Goal: Obtain resource: Obtain resource

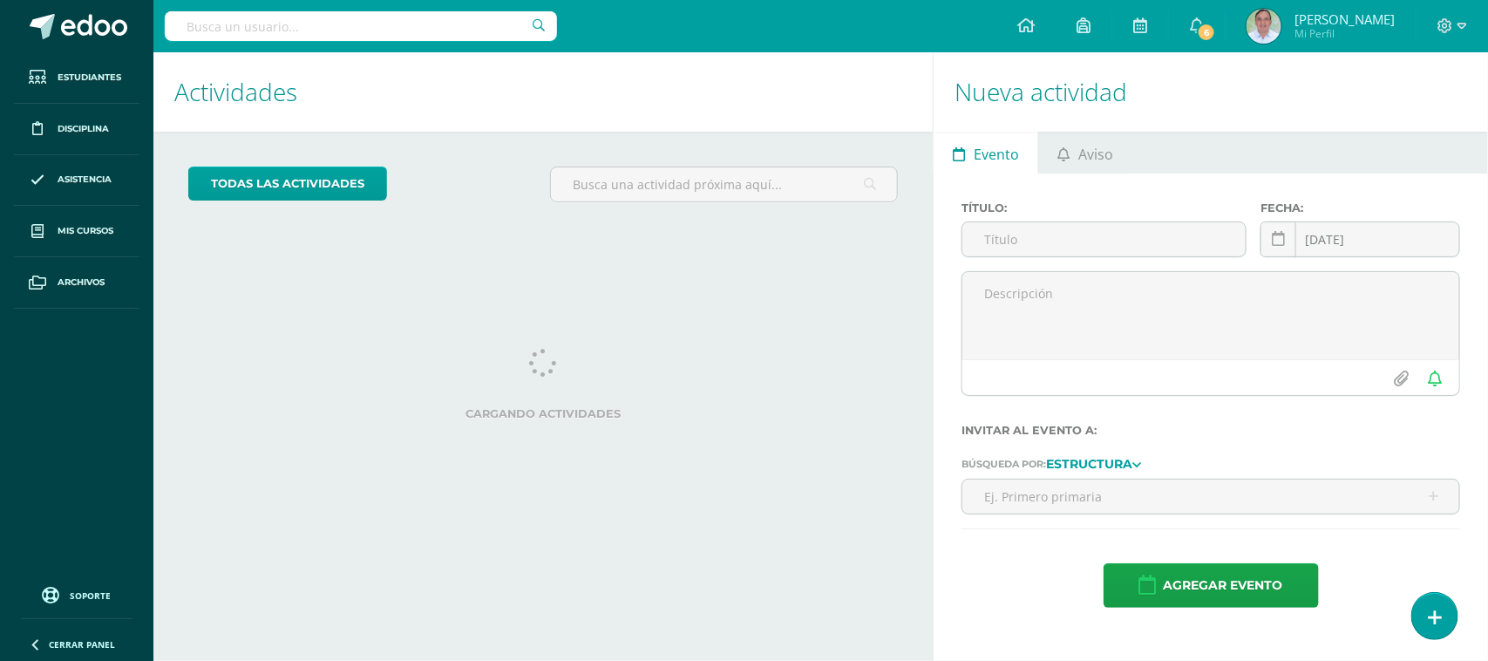
click at [315, 32] on input "text" at bounding box center [361, 26] width 392 height 30
type input "d"
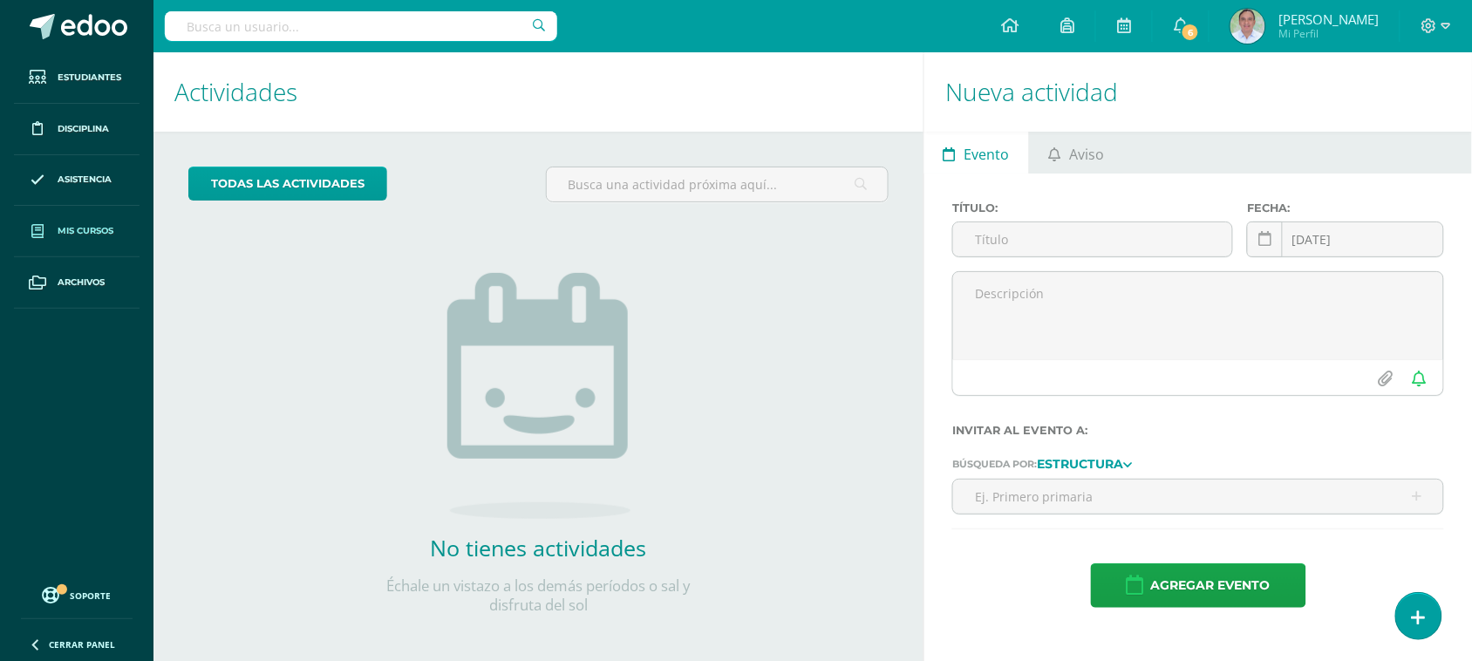
click at [72, 240] on link "Mis cursos" at bounding box center [77, 231] width 126 height 51
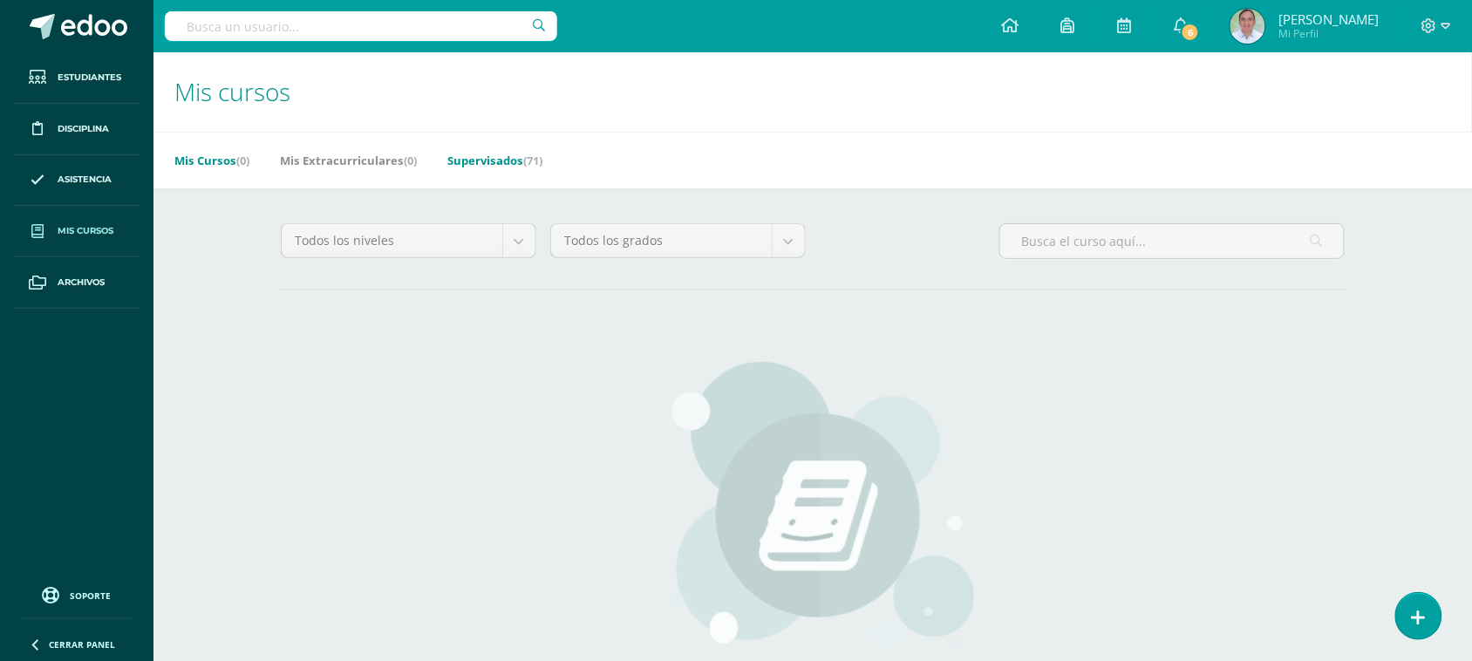
click at [494, 158] on link "Supervisados (71)" at bounding box center [494, 160] width 95 height 28
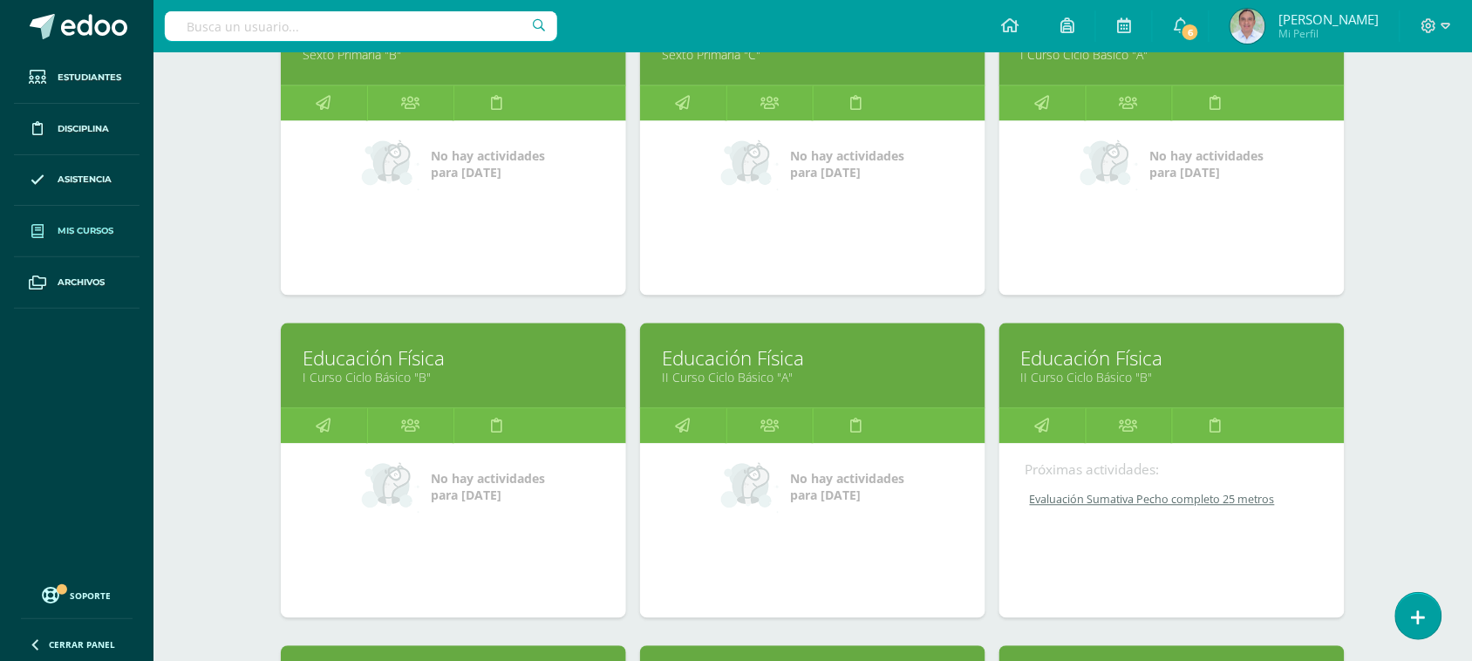
scroll to position [2914, 0]
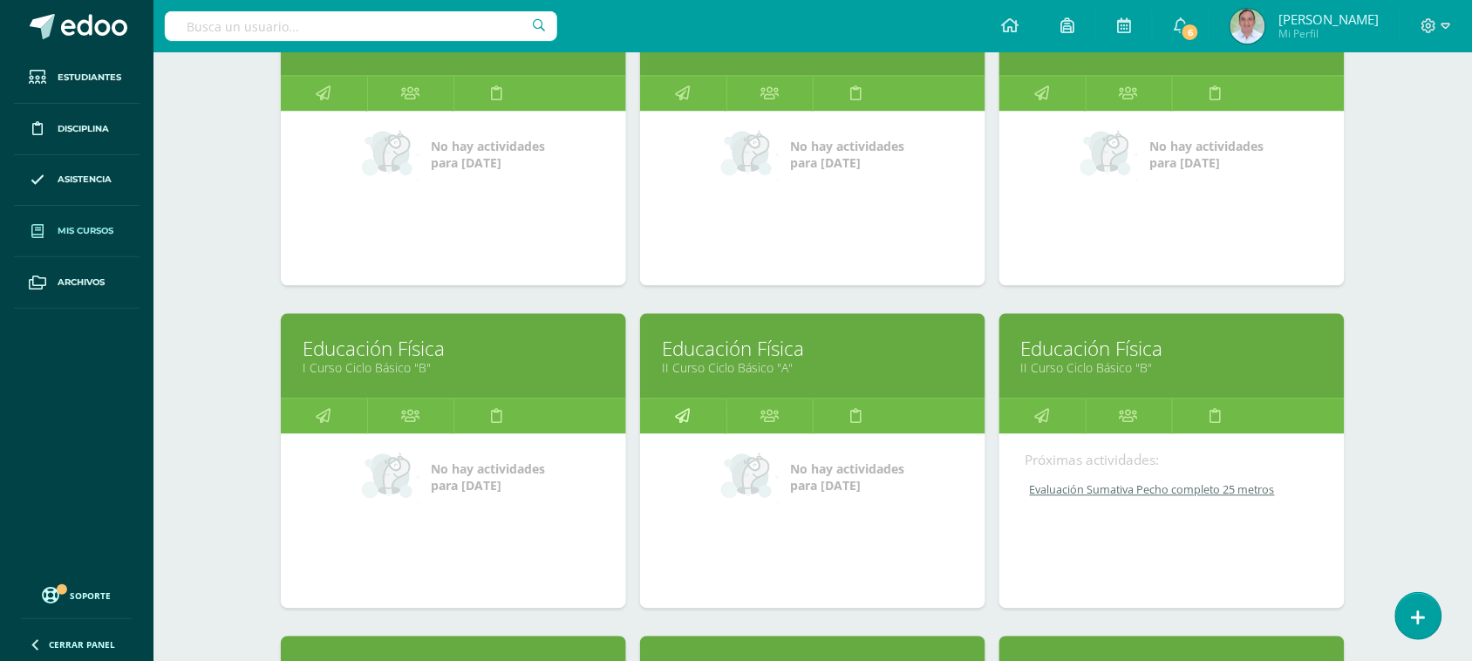
click at [715, 411] on link at bounding box center [683, 416] width 86 height 35
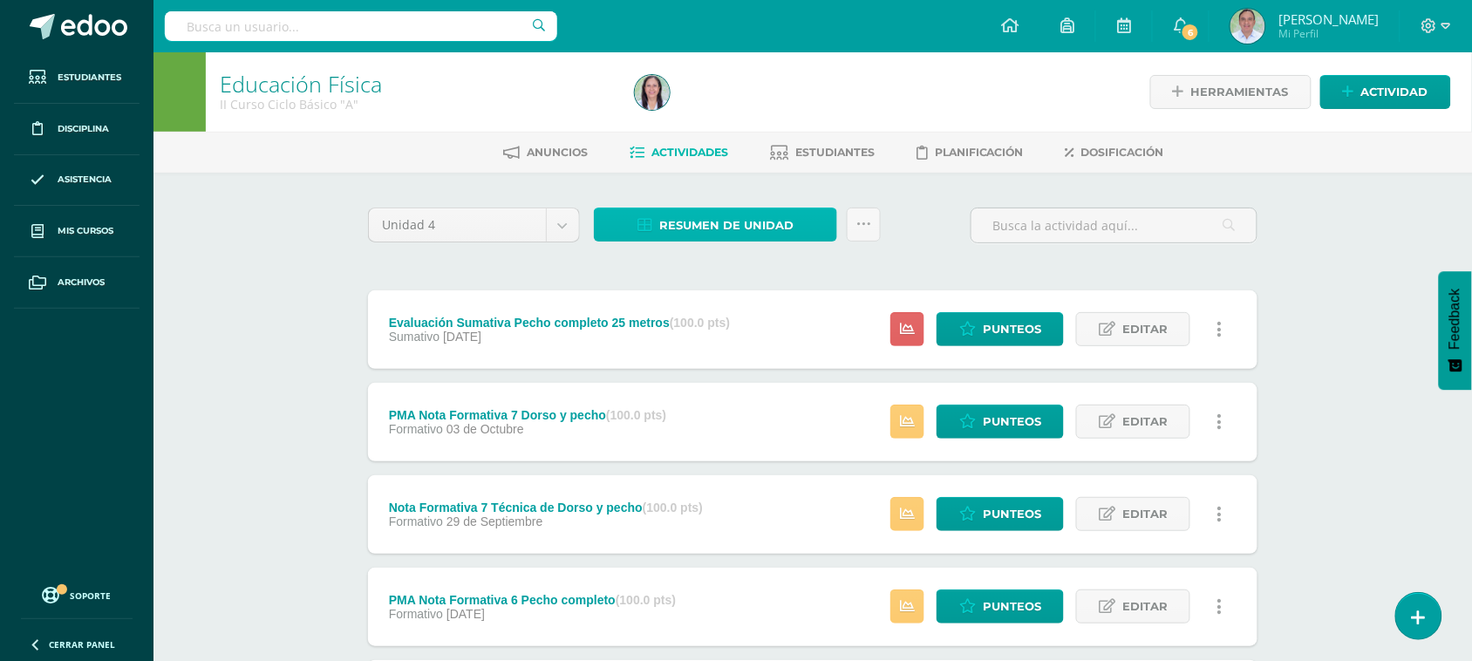
click at [743, 222] on span "Resumen de unidad" at bounding box center [726, 225] width 134 height 32
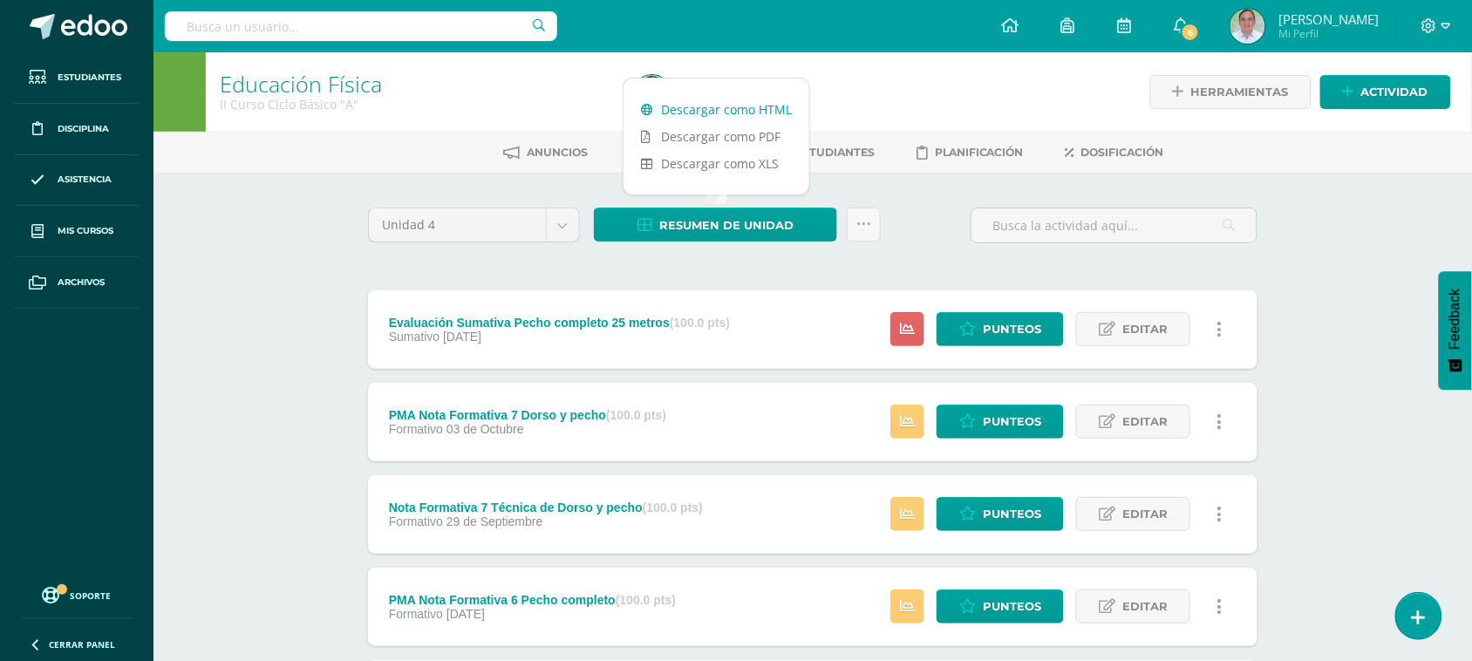
click at [718, 101] on link "Descargar como HTML" at bounding box center [716, 109] width 186 height 27
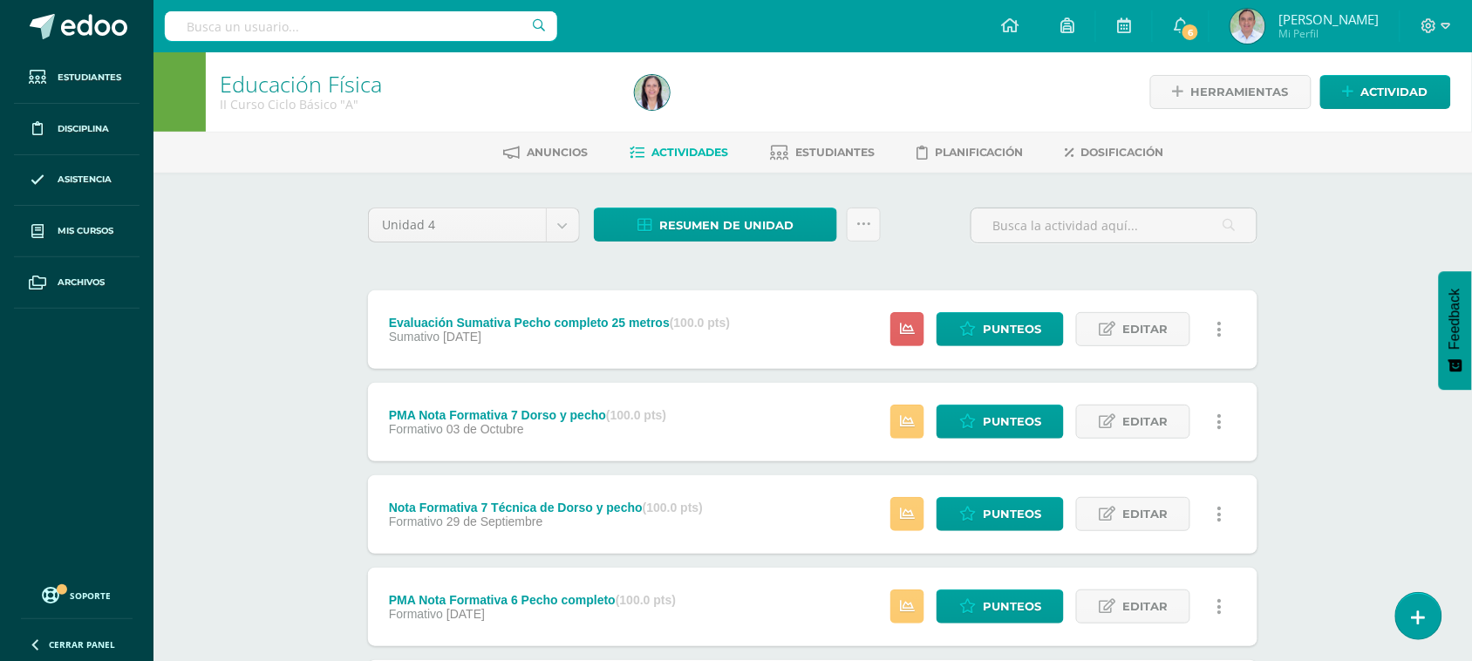
click at [276, 29] on input "text" at bounding box center [361, 26] width 392 height 30
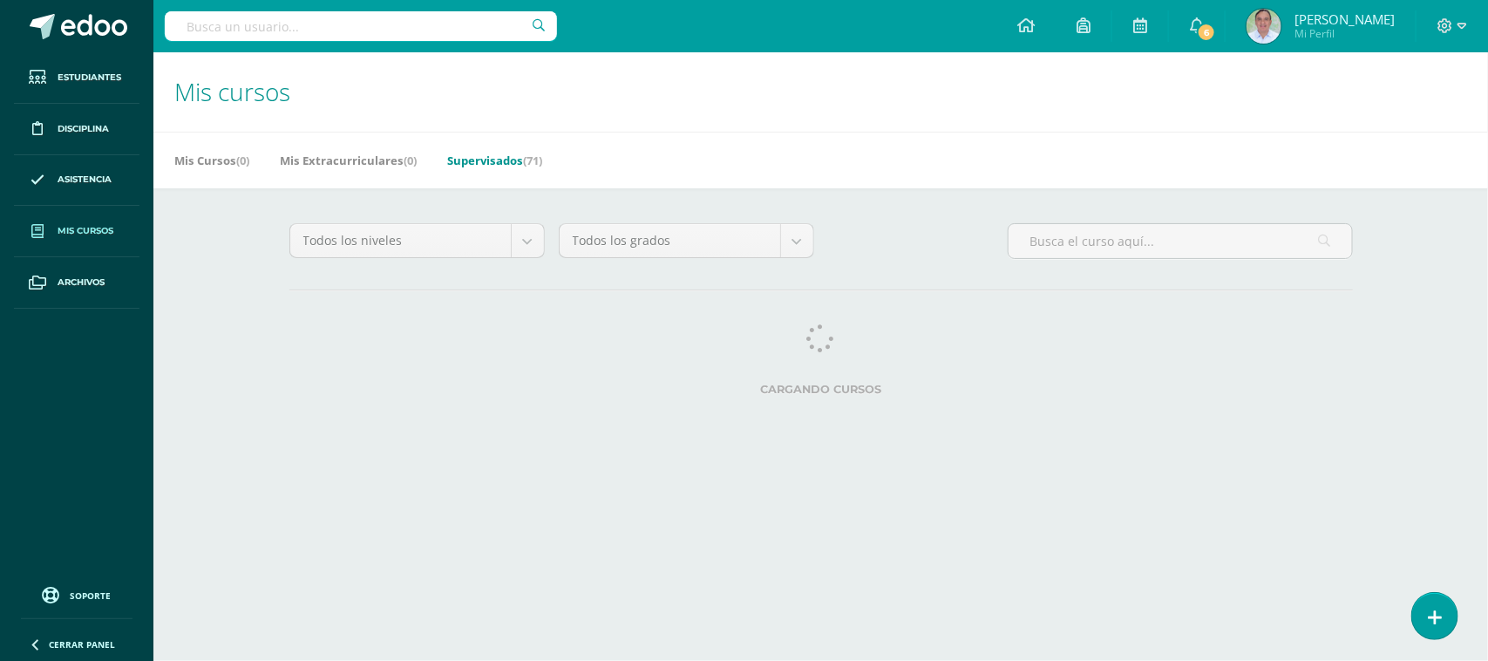
click at [270, 31] on input "text" at bounding box center [361, 26] width 392 height 30
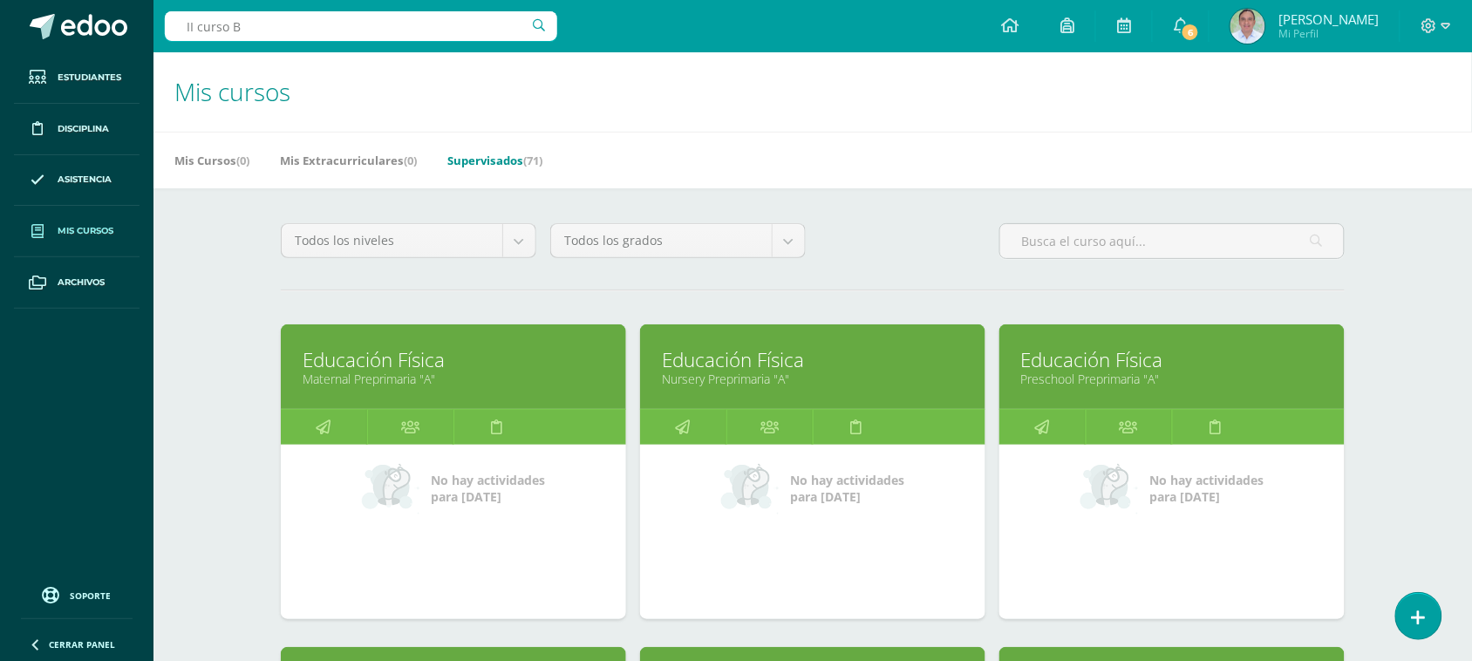
type input "II curso B"
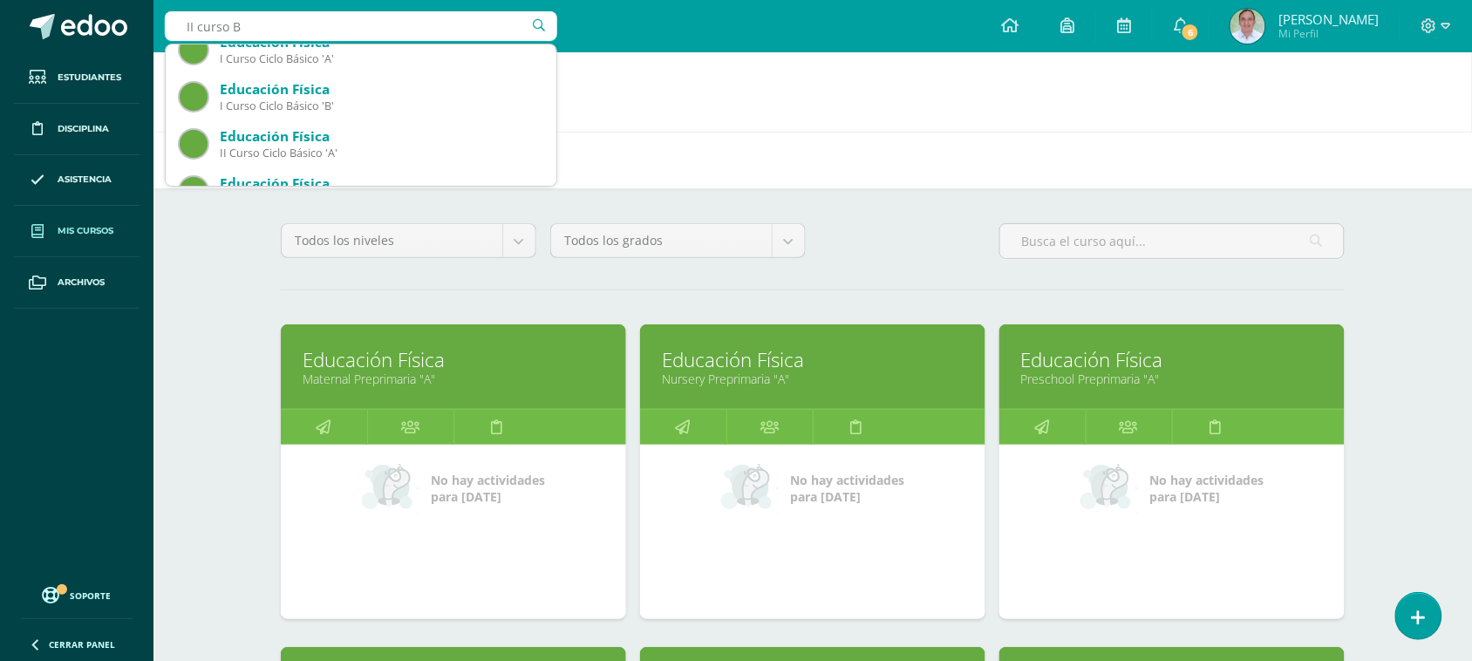
scroll to position [94, 0]
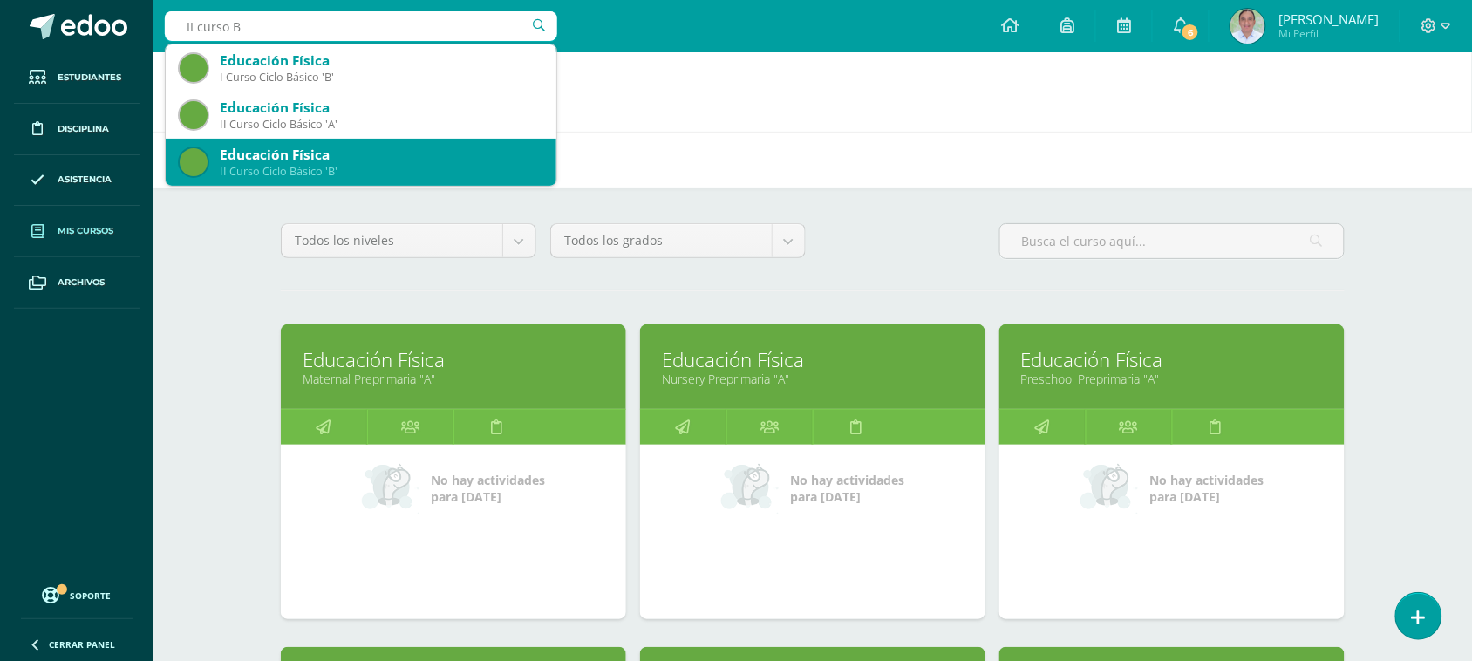
click at [341, 179] on div "II Curso Ciclo Básico 'B'" at bounding box center [381, 171] width 323 height 15
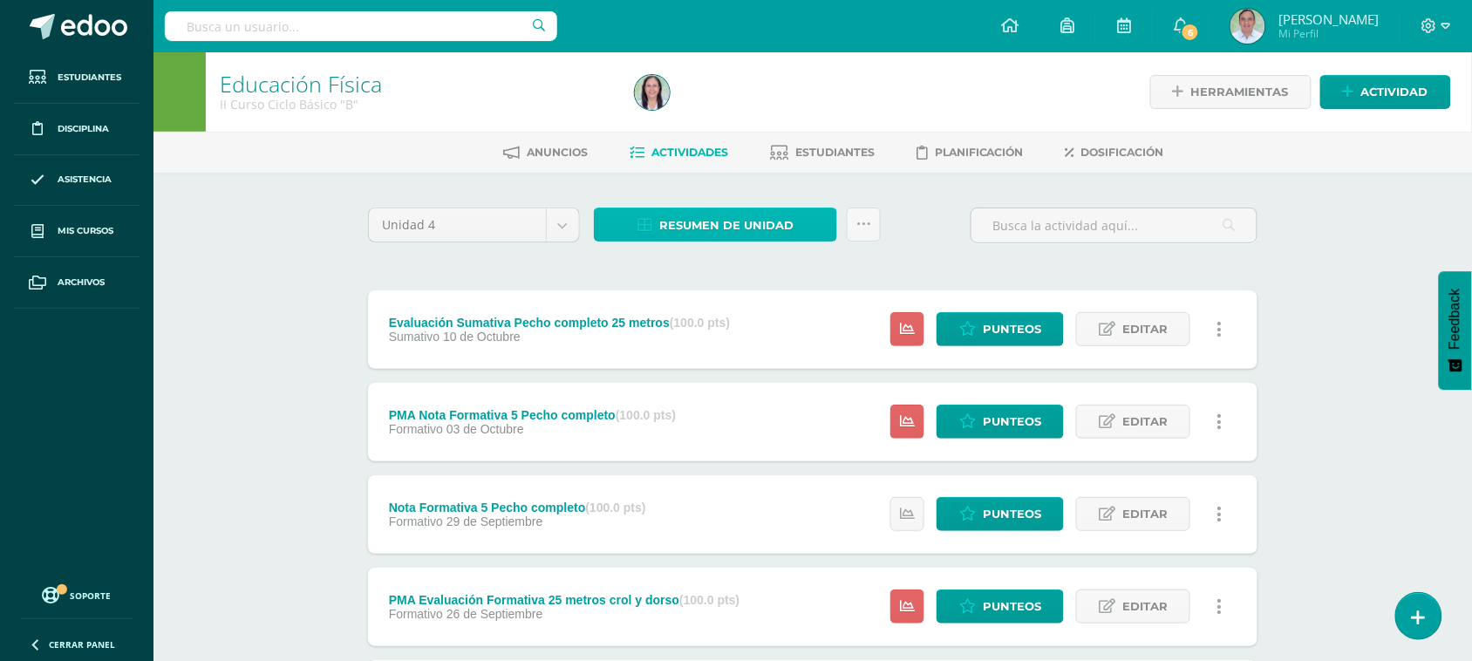
click at [722, 224] on span "Resumen de unidad" at bounding box center [726, 225] width 134 height 32
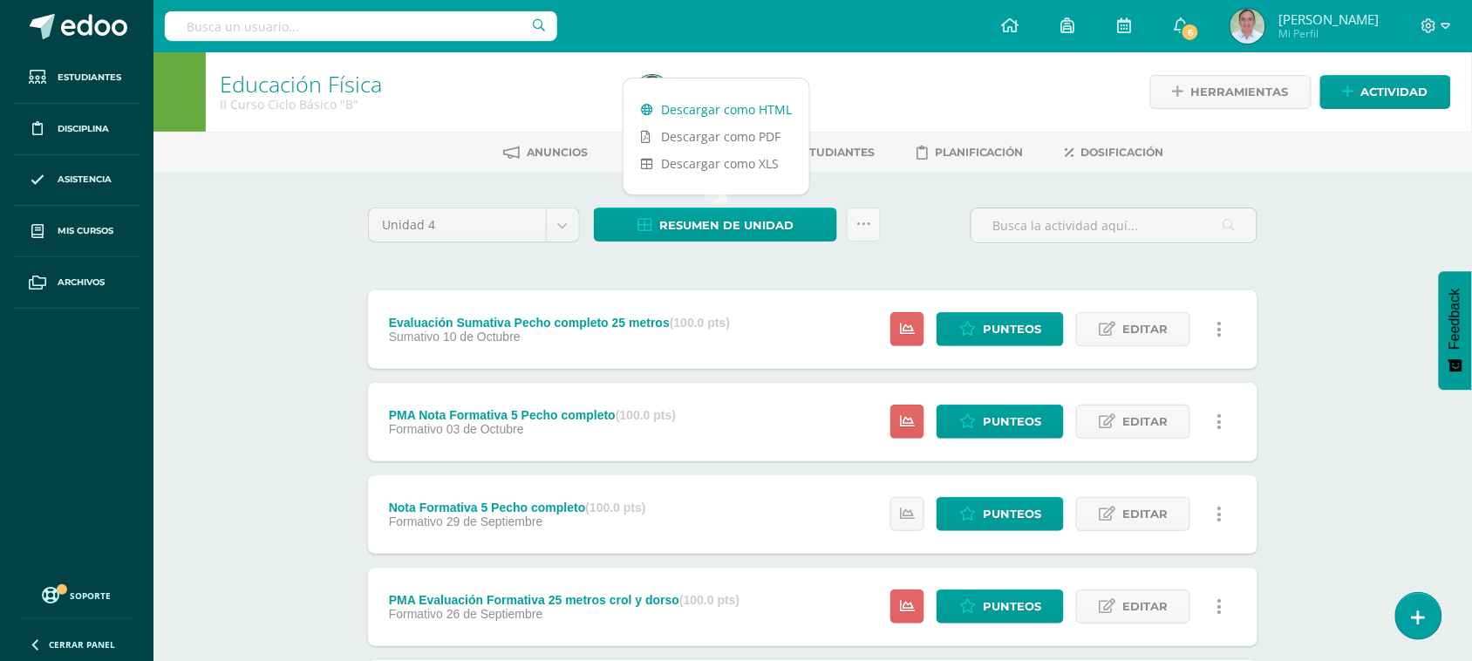
click at [721, 103] on link "Descargar como HTML" at bounding box center [716, 109] width 186 height 27
click at [293, 29] on input "text" at bounding box center [361, 26] width 392 height 30
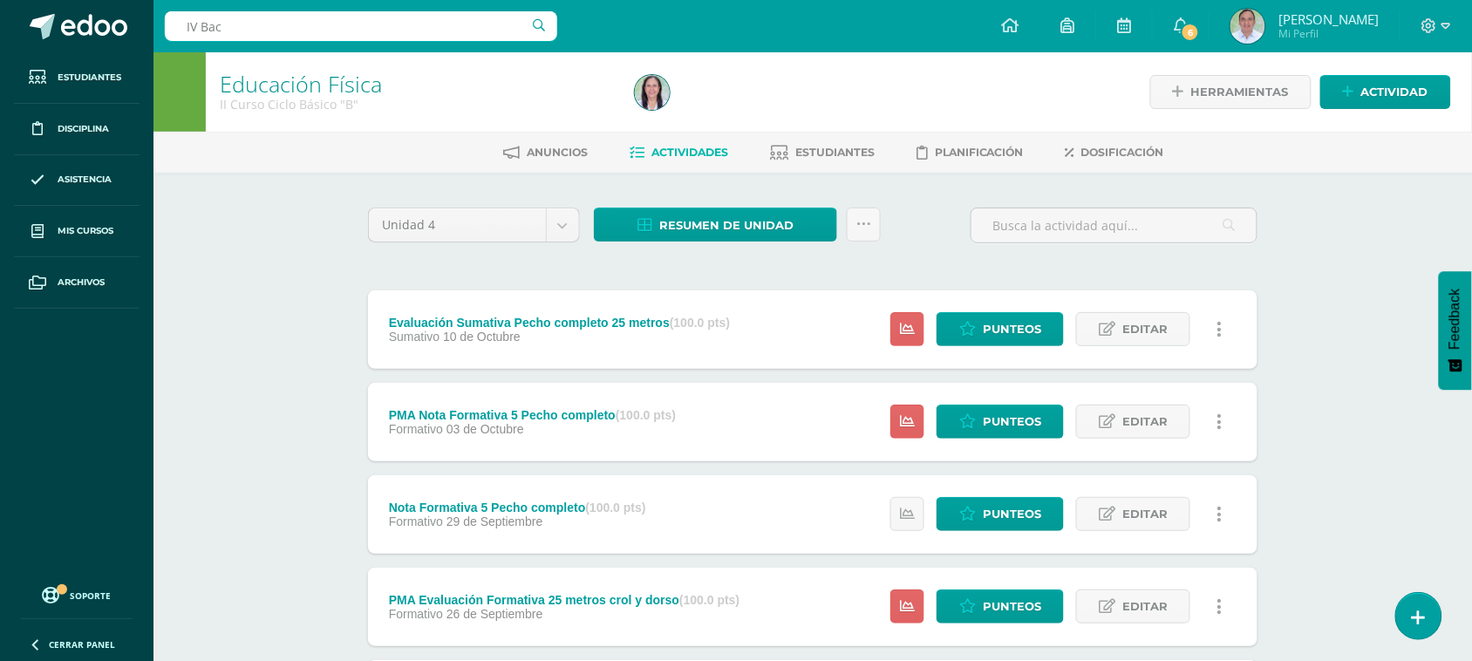
type input "IV Bach"
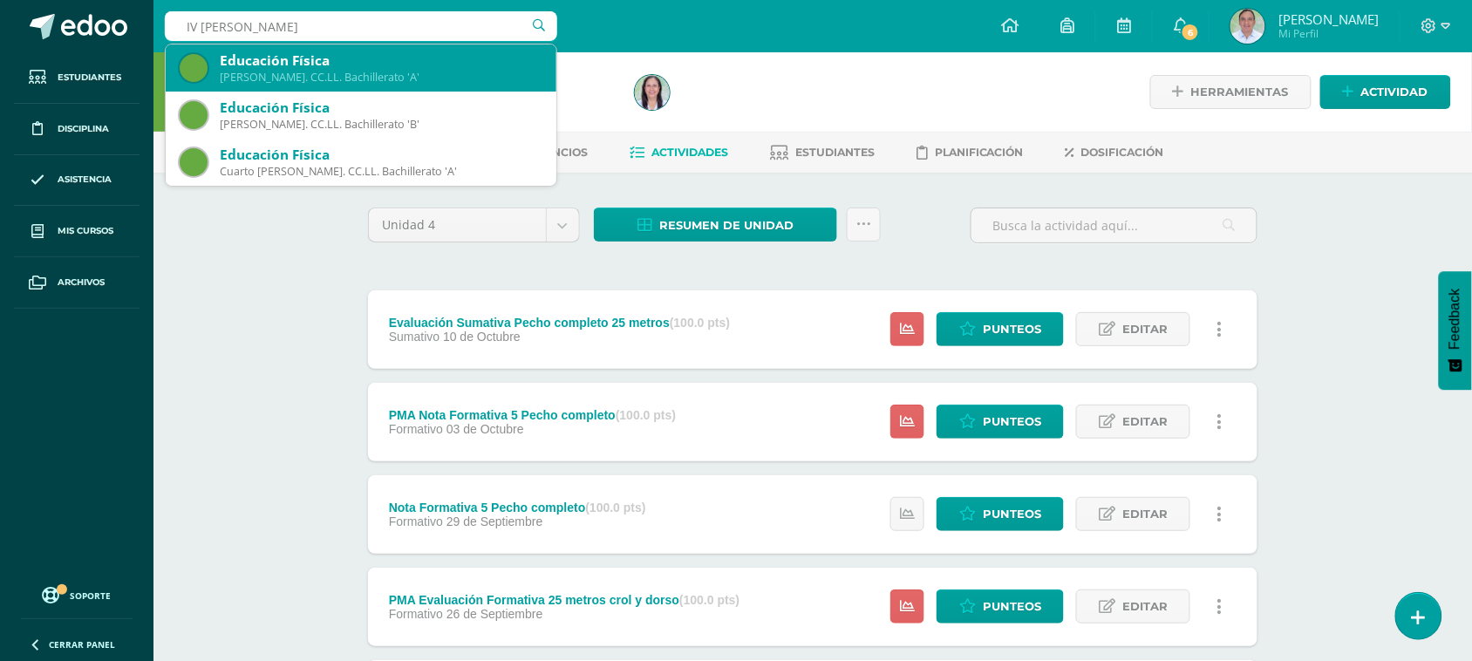
click at [342, 83] on div "Quinto Bach. CC.LL. Bachillerato 'A'" at bounding box center [381, 77] width 323 height 15
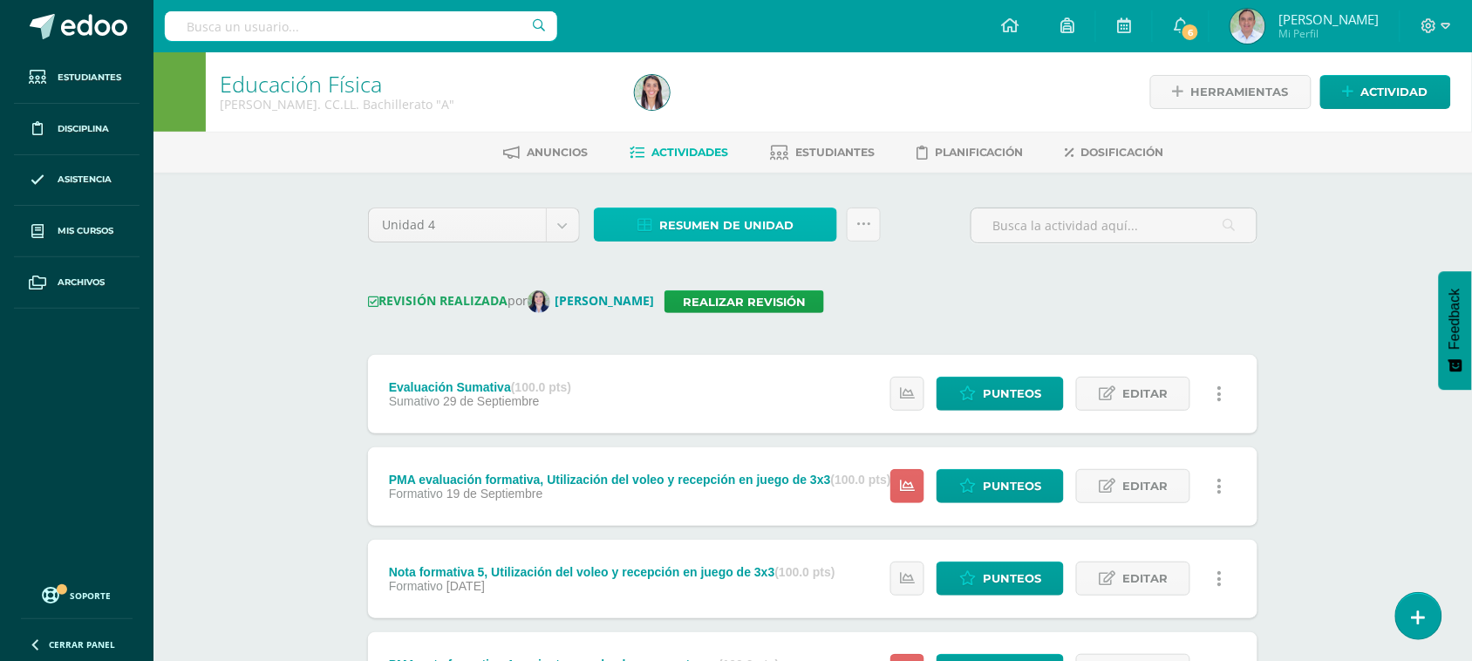
click at [768, 229] on span "Resumen de unidad" at bounding box center [726, 225] width 134 height 32
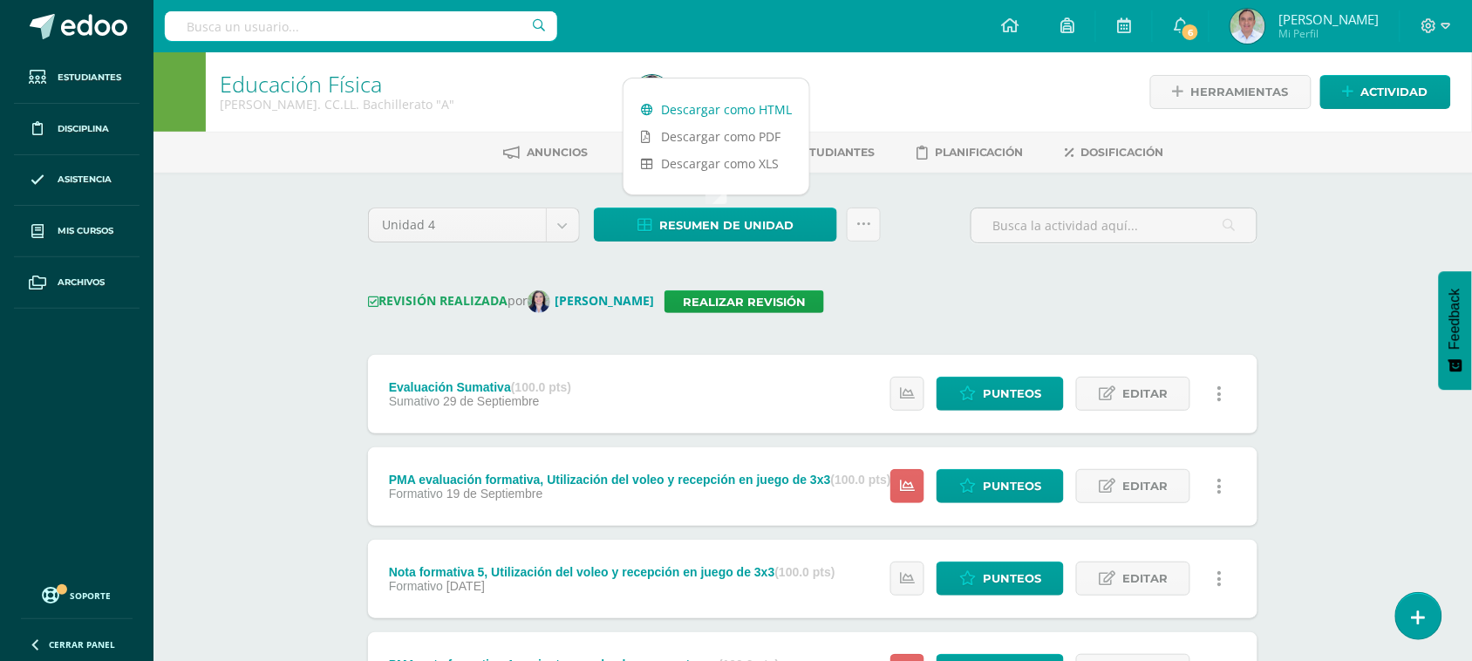
click at [731, 97] on link "Descargar como HTML" at bounding box center [716, 109] width 186 height 27
click at [446, 27] on input "text" at bounding box center [361, 26] width 392 height 30
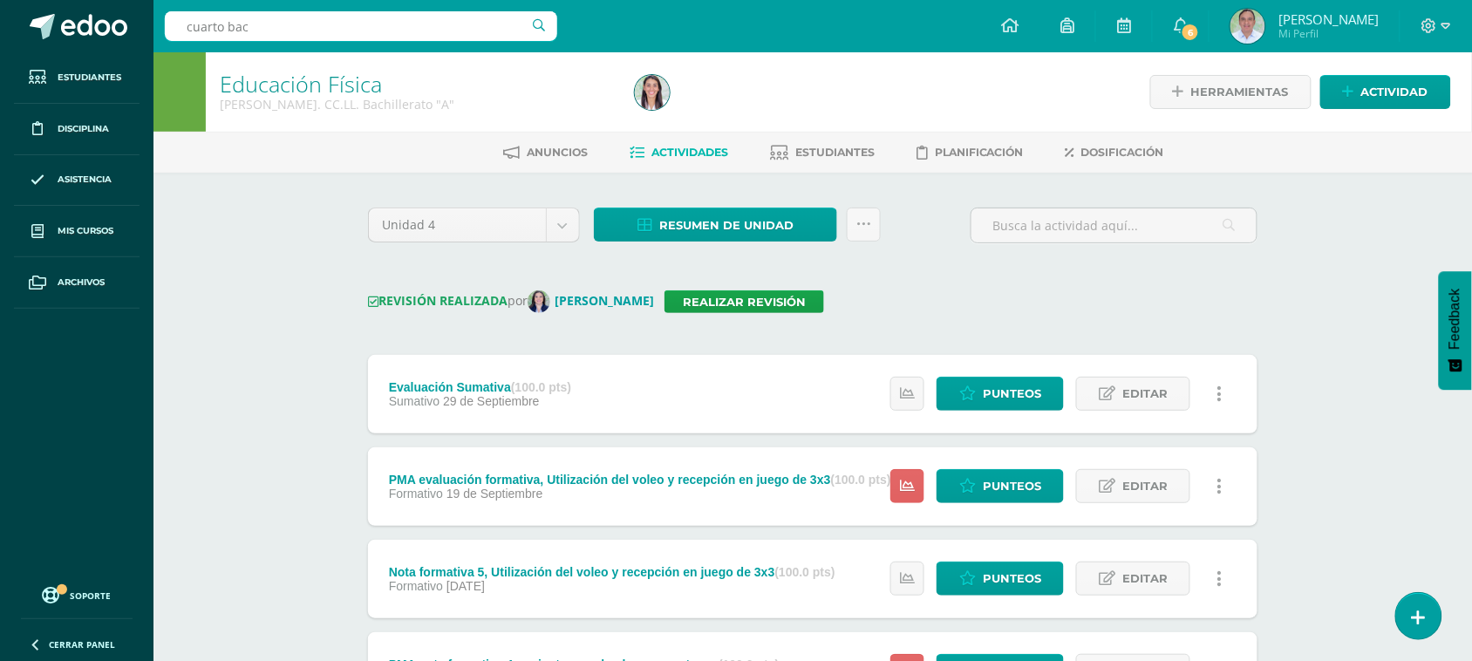
type input "cuarto bach"
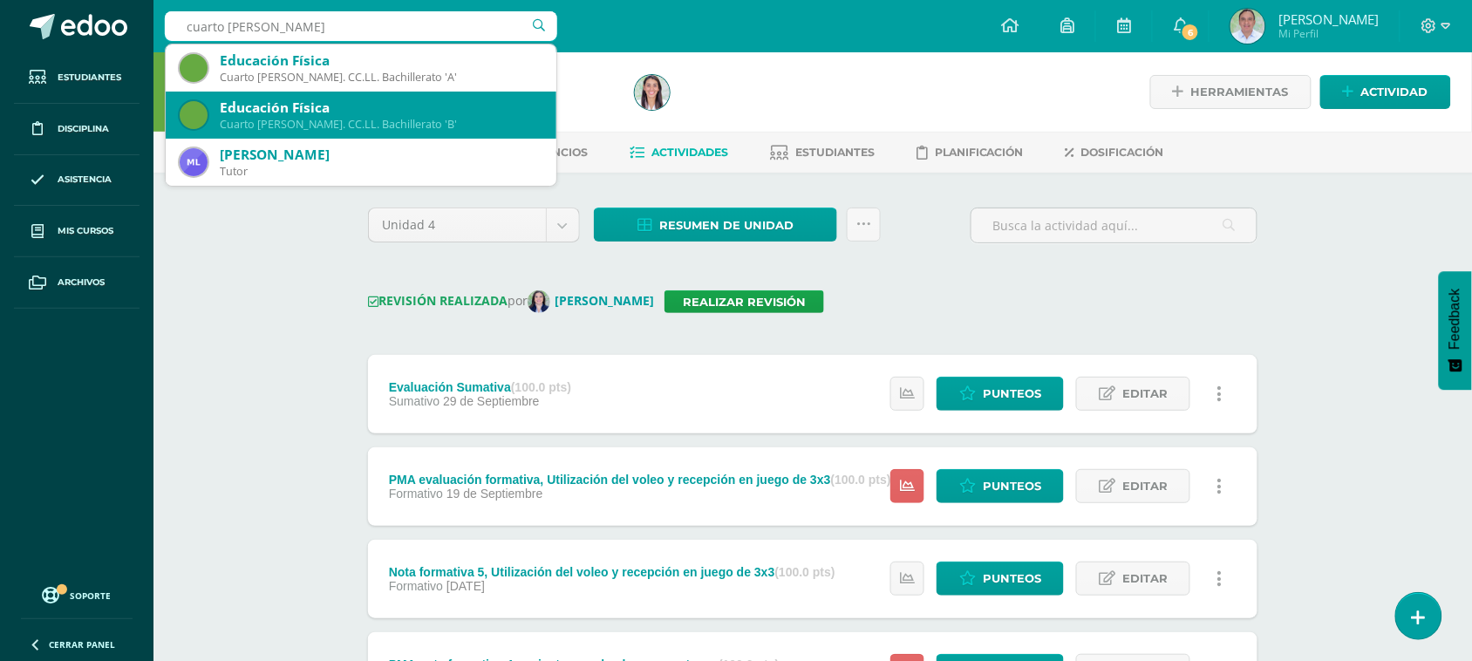
click at [415, 124] on div "Cuarto Bach. CC.LL. Bachillerato 'B'" at bounding box center [381, 124] width 323 height 15
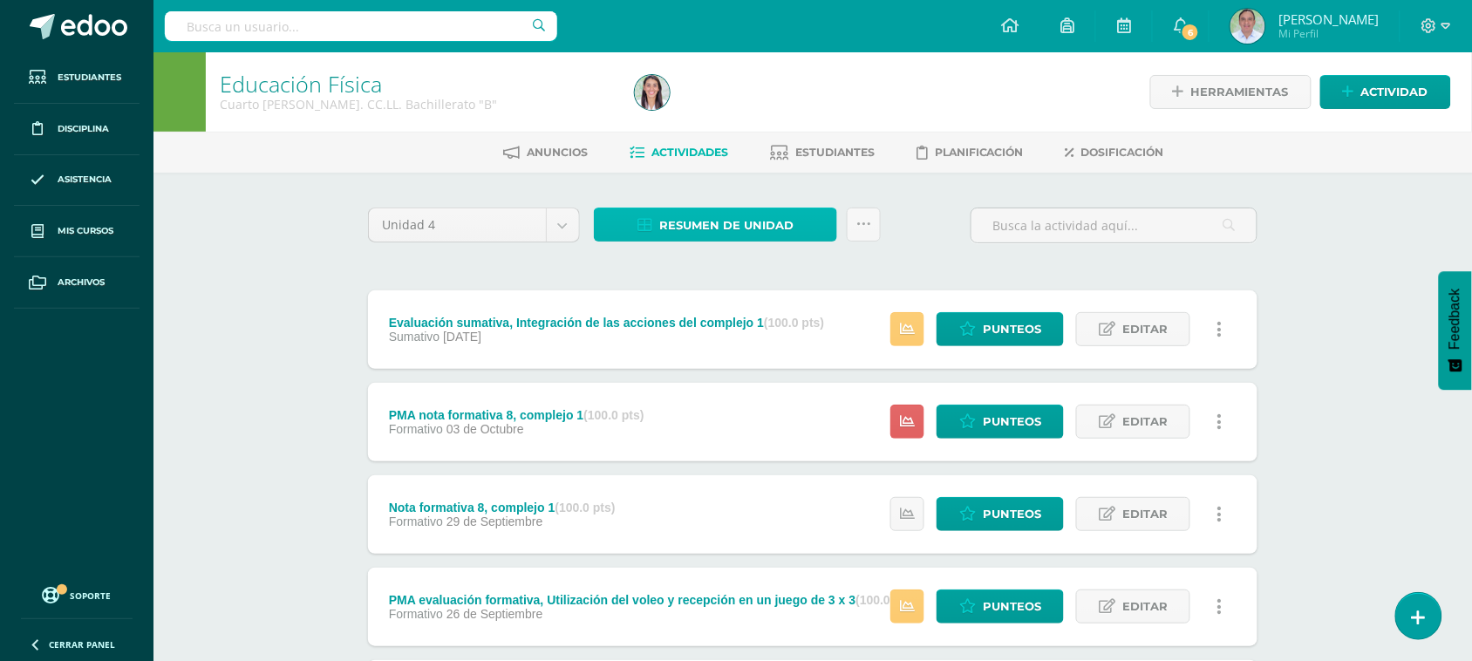
click at [746, 233] on span "Resumen de unidad" at bounding box center [726, 225] width 134 height 32
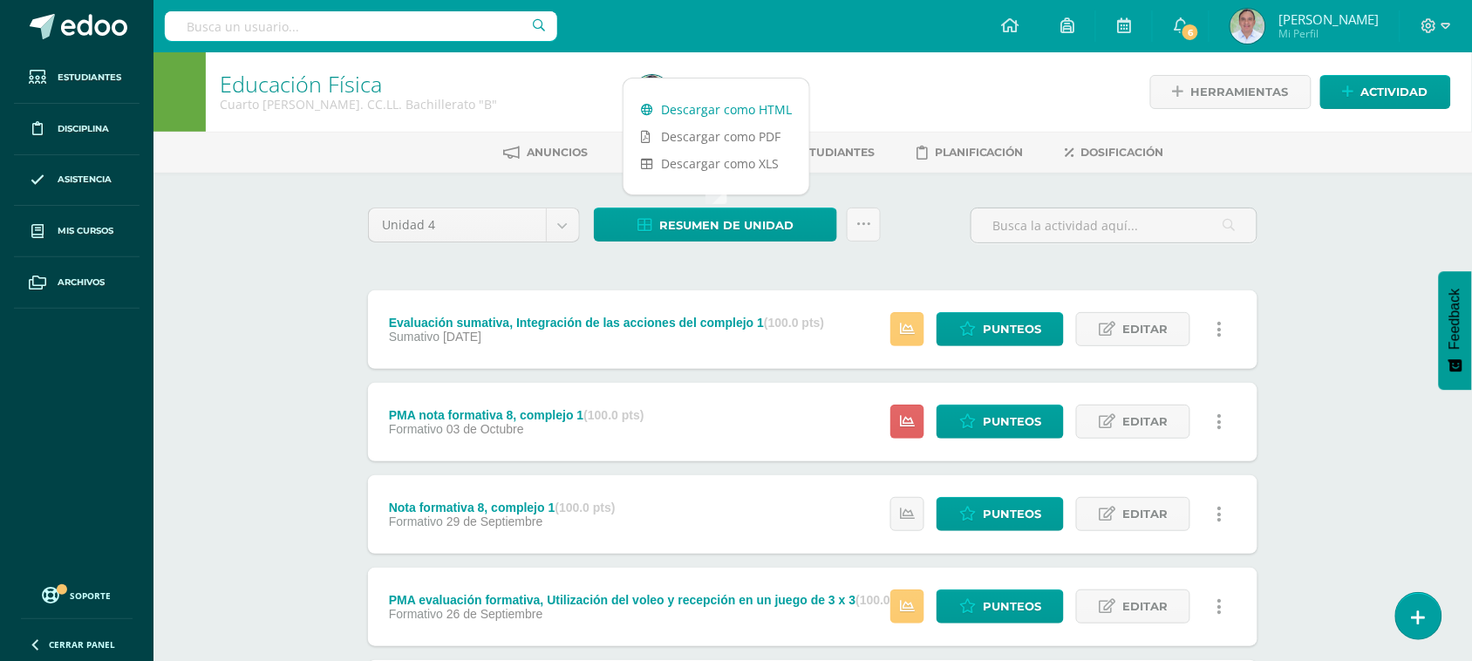
click at [717, 100] on link "Descargar como HTML" at bounding box center [716, 109] width 186 height 27
click at [1200, 36] on span "6" at bounding box center [1190, 32] width 19 height 19
